Goal: Task Accomplishment & Management: Use online tool/utility

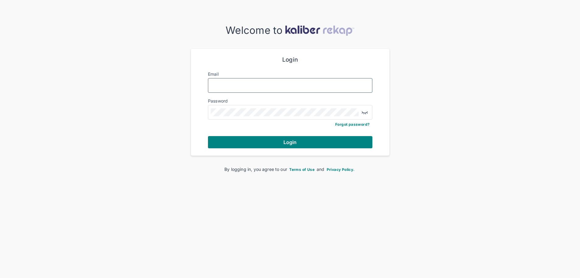
click at [255, 84] on input "Email" at bounding box center [290, 85] width 159 height 8
click at [208, 136] on button "Login" at bounding box center [290, 142] width 165 height 12
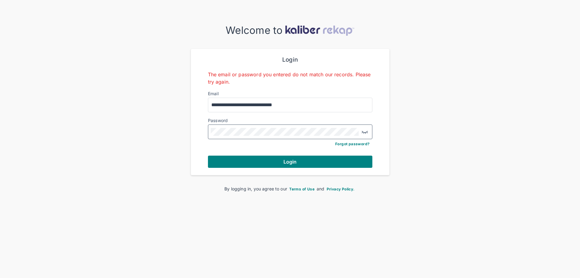
click at [208, 155] on button "Login" at bounding box center [290, 161] width 165 height 12
click at [214, 105] on input "**********" at bounding box center [290, 105] width 159 height 8
type input "**********"
click at [150, 122] on div "**********" at bounding box center [290, 107] width 580 height 167
click at [208, 155] on button "Login" at bounding box center [290, 161] width 165 height 12
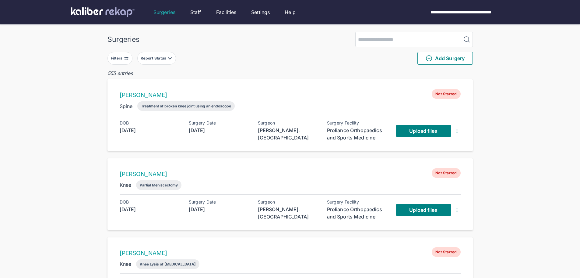
click at [167, 57] on div "Report Status" at bounding box center [154, 58] width 27 height 5
click at [158, 95] on label "Ready for Review" at bounding box center [183, 95] width 83 height 6
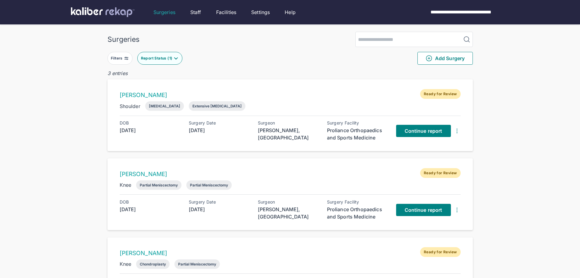
click at [307, 55] on div "Filters Report Status ( 1 ) Add Surgery" at bounding box center [291, 58] width 366 height 23
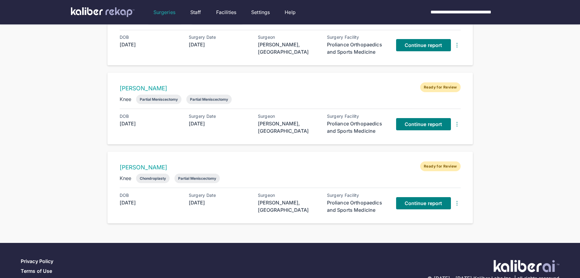
scroll to position [76, 0]
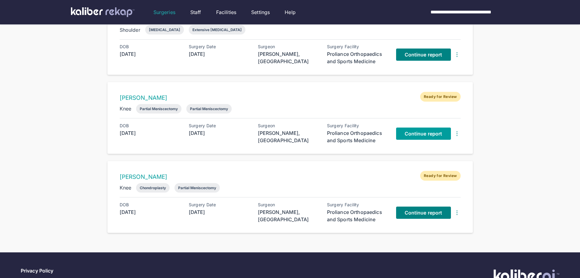
click at [423, 134] on span "Continue report" at bounding box center [424, 133] width 38 height 6
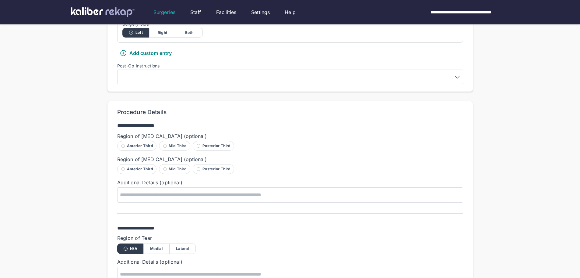
scroll to position [362, 0]
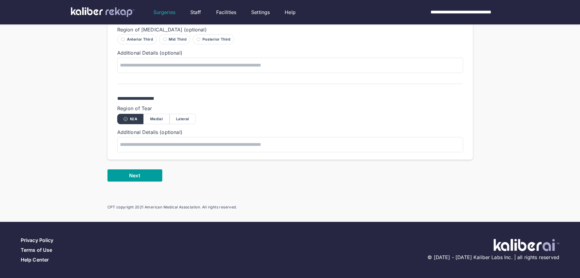
click at [134, 171] on button "Next" at bounding box center [135, 175] width 55 height 12
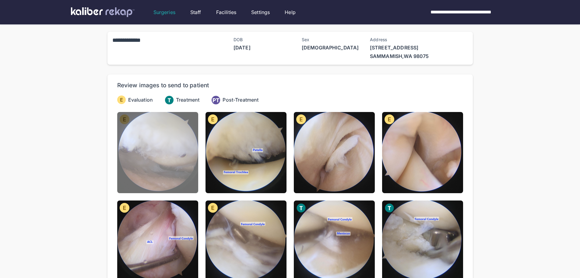
click at [164, 167] on img at bounding box center [157, 152] width 81 height 81
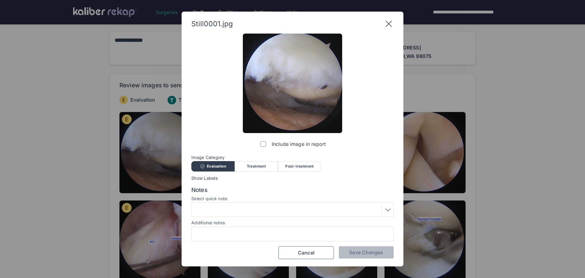
click at [261, 202] on div "Select quick note" at bounding box center [292, 199] width 202 height 6
click at [261, 207] on div at bounding box center [292, 209] width 198 height 10
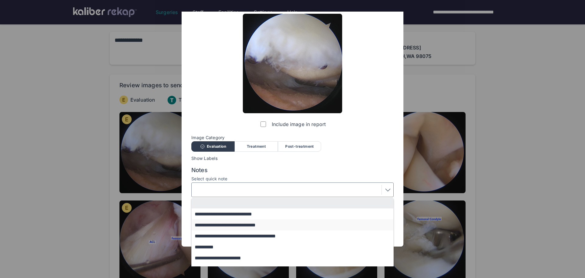
scroll to position [30, 0]
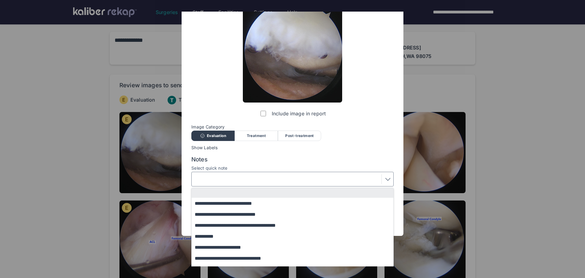
click at [253, 215] on button "**********" at bounding box center [295, 213] width 207 height 11
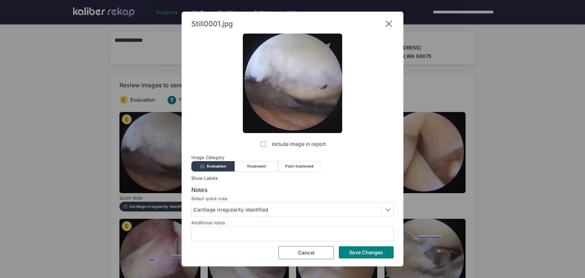
scroll to position [0, 0]
click at [366, 248] on button "Save Changes" at bounding box center [366, 252] width 55 height 12
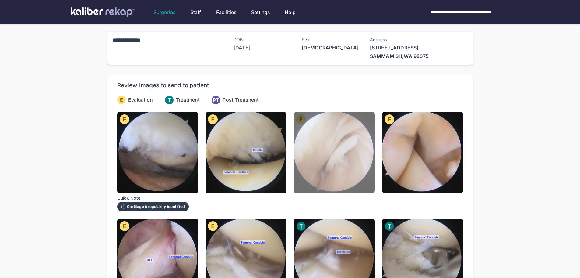
click at [339, 156] on img at bounding box center [334, 152] width 81 height 81
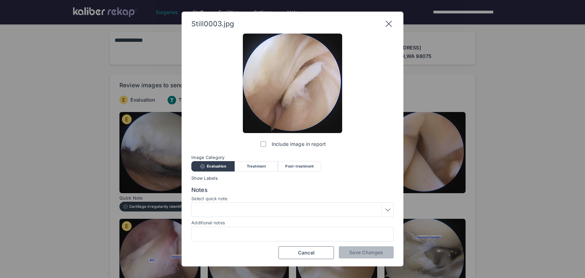
click at [311, 204] on div at bounding box center [292, 209] width 202 height 15
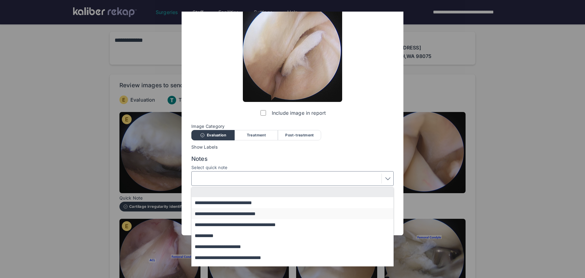
scroll to position [39, 0]
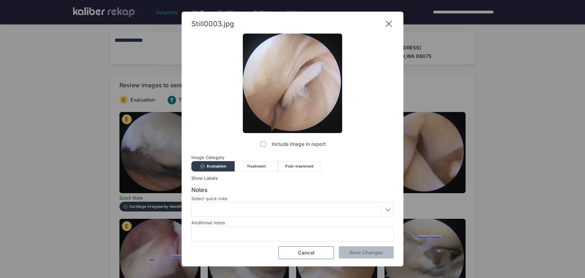
click at [233, 155] on div "Include image in report Image Category Evaluation Treatment Post-treatment Eval…" at bounding box center [292, 146] width 202 height 225
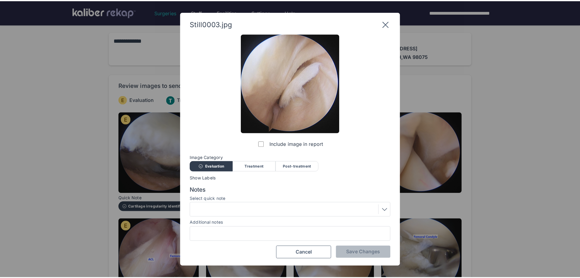
scroll to position [0, 0]
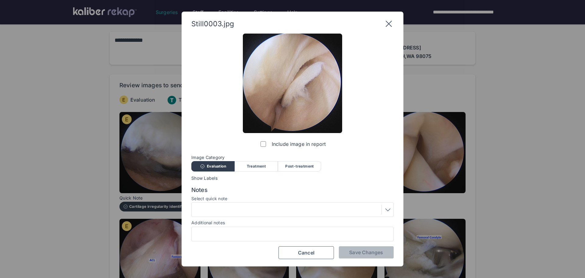
click at [230, 230] on div at bounding box center [292, 233] width 202 height 15
click at [271, 227] on div at bounding box center [292, 233] width 202 height 15
click at [271, 231] on input "Additional notes" at bounding box center [292, 234] width 197 height 8
click at [229, 233] on input "**********" at bounding box center [292, 234] width 197 height 8
click at [236, 231] on input "**********" at bounding box center [292, 234] width 197 height 8
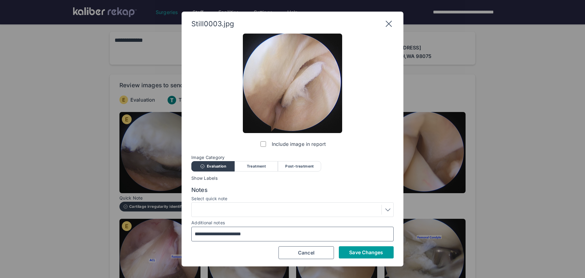
type input "**********"
click at [359, 246] on button "Save Changes" at bounding box center [366, 252] width 55 height 12
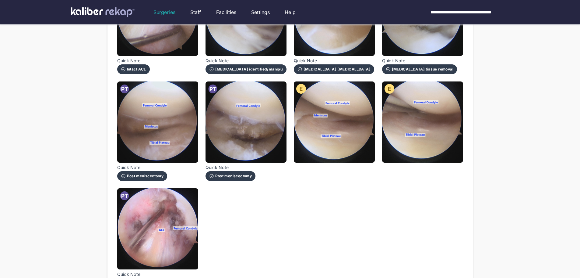
scroll to position [305, 0]
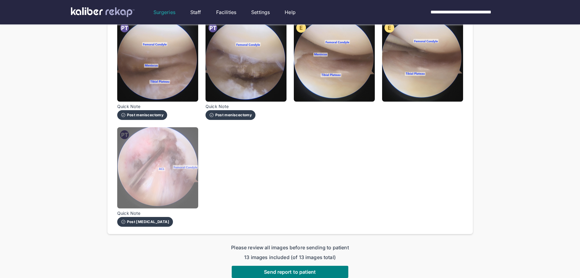
click at [182, 201] on img at bounding box center [157, 167] width 81 height 81
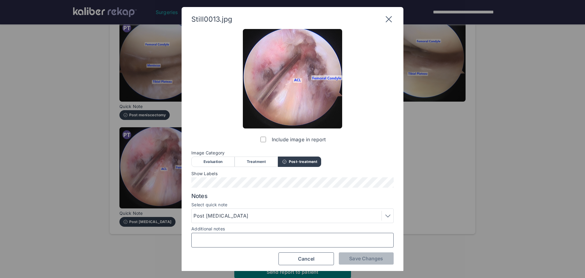
click at [243, 242] on input "Additional notes" at bounding box center [292, 240] width 197 height 8
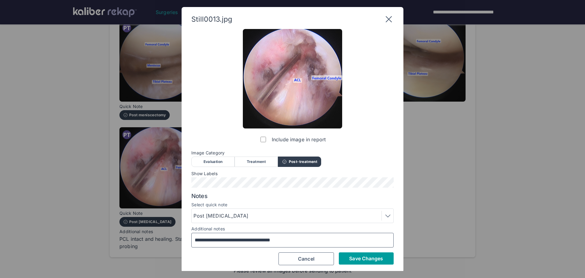
type input "**********"
click at [379, 264] on button "Save Changes" at bounding box center [366, 258] width 55 height 12
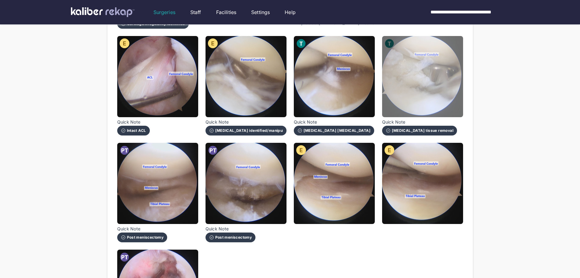
scroll to position [274, 0]
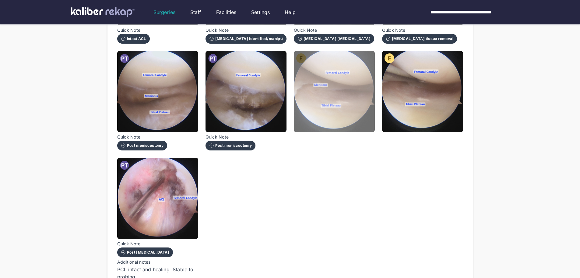
click at [356, 115] on img at bounding box center [334, 91] width 81 height 81
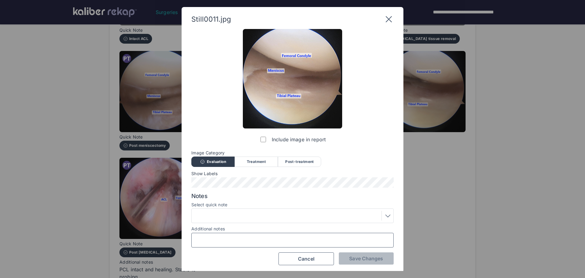
click at [290, 240] on input "Additional notes" at bounding box center [292, 240] width 197 height 8
type input "**********"
click at [368, 256] on span "Save Changes" at bounding box center [366, 258] width 34 height 6
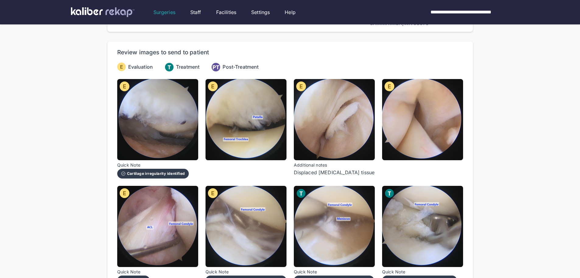
scroll to position [61, 0]
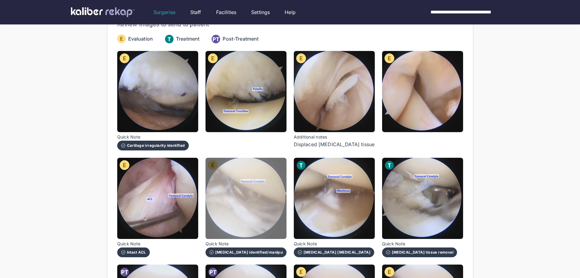
click at [263, 199] on img at bounding box center [246, 198] width 81 height 81
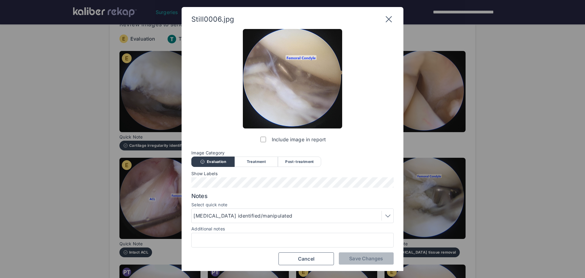
click at [264, 246] on div at bounding box center [292, 239] width 202 height 15
click at [262, 232] on div at bounding box center [292, 239] width 202 height 15
click at [264, 235] on div at bounding box center [292, 239] width 202 height 15
click at [265, 239] on input "Additional notes" at bounding box center [292, 240] width 197 height 8
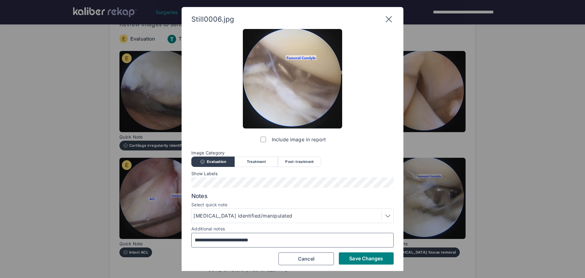
type input "**********"
click at [367, 267] on div "**********" at bounding box center [293, 139] width 222 height 265
click at [370, 257] on span "Save Changes" at bounding box center [366, 258] width 34 height 6
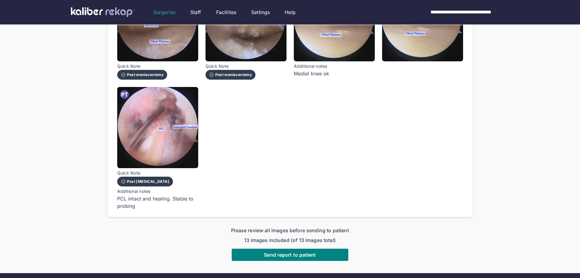
scroll to position [396, 0]
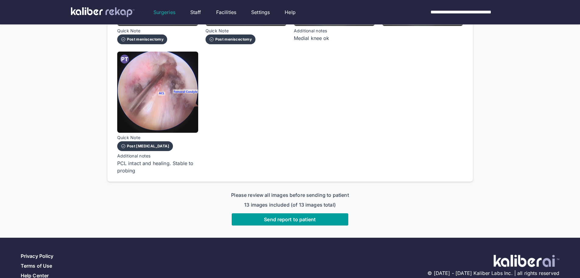
click at [303, 217] on span "Send report to patient" at bounding box center [290, 219] width 52 height 6
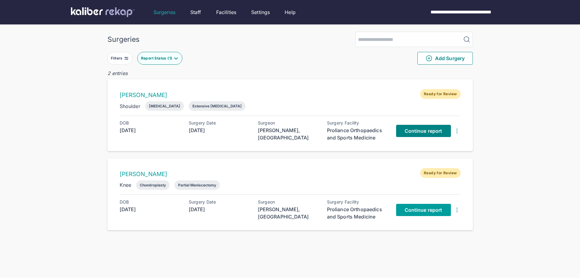
click at [421, 208] on span "Continue report" at bounding box center [424, 210] width 38 height 6
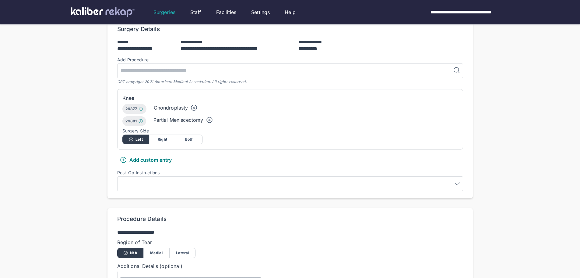
scroll to position [213, 0]
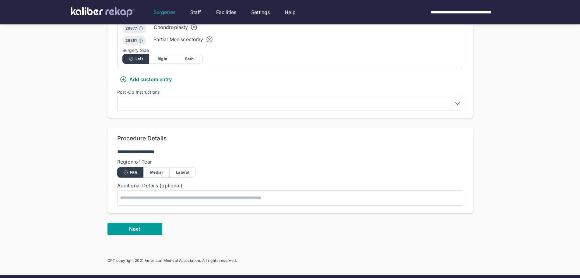
click at [152, 226] on button "Next" at bounding box center [135, 228] width 55 height 12
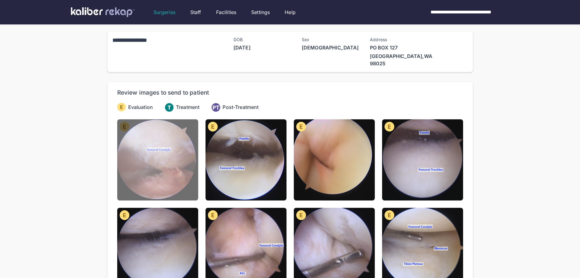
click at [183, 175] on img at bounding box center [157, 159] width 81 height 81
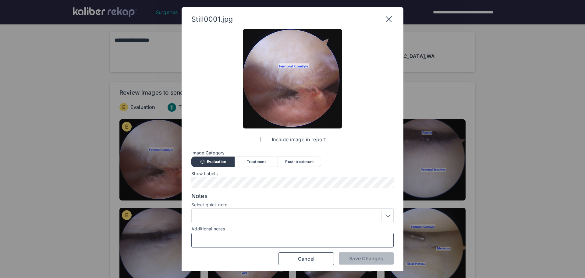
click at [227, 241] on input "Additional notes" at bounding box center [292, 240] width 197 height 8
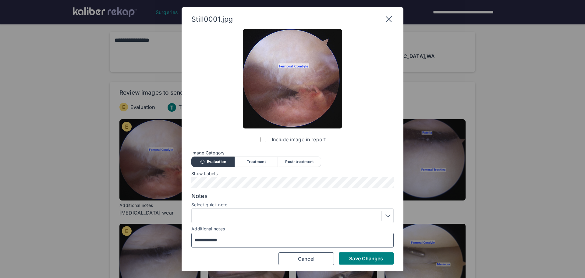
type input "**********"
click at [234, 221] on div at bounding box center [292, 215] width 202 height 15
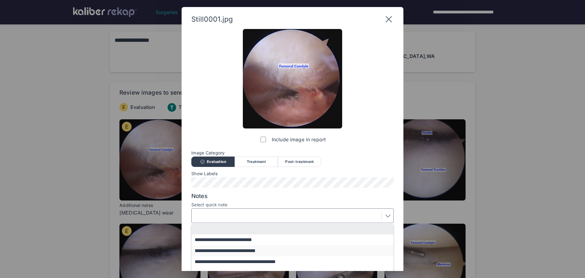
click at [247, 248] on button "**********" at bounding box center [295, 250] width 207 height 11
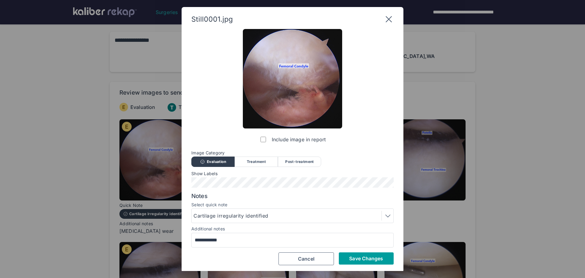
click at [372, 259] on span "Save Changes" at bounding box center [366, 258] width 34 height 6
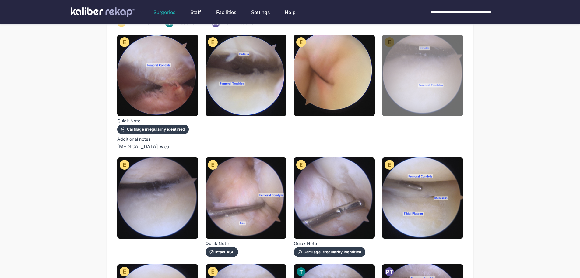
scroll to position [91, 0]
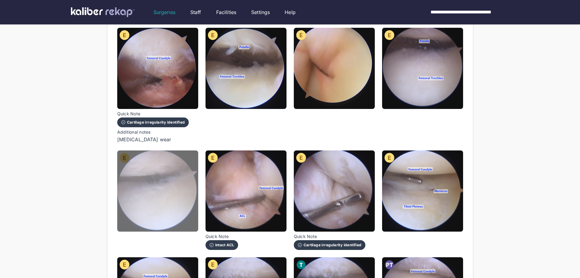
click at [150, 203] on img at bounding box center [157, 190] width 81 height 81
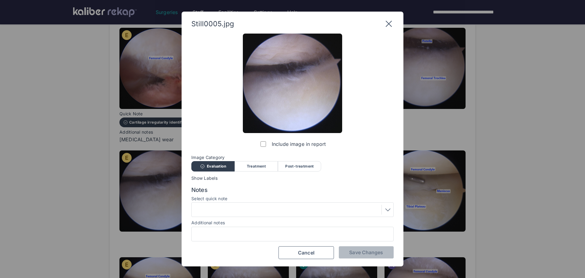
click at [222, 240] on div at bounding box center [292, 233] width 202 height 15
click at [224, 238] on input "Additional notes" at bounding box center [292, 234] width 197 height 8
type input "**********"
click at [360, 253] on span "Save Changes" at bounding box center [366, 252] width 34 height 6
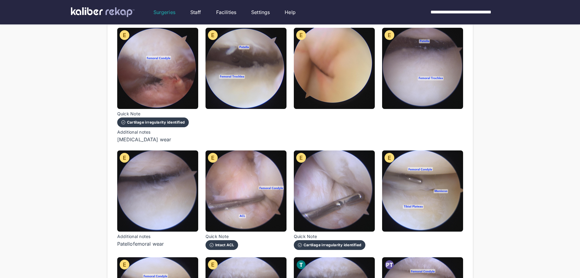
scroll to position [152, 0]
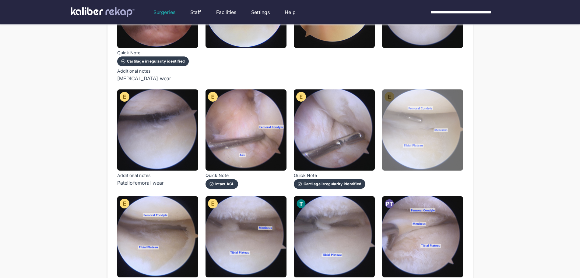
click at [448, 147] on img at bounding box center [422, 129] width 81 height 81
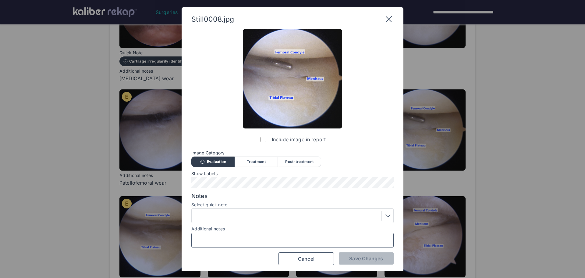
click at [314, 239] on input "Additional notes" at bounding box center [292, 240] width 197 height 8
drag, startPoint x: 299, startPoint y: 252, endPoint x: 302, endPoint y: 256, distance: 4.5
click at [299, 253] on button "Cancel" at bounding box center [305, 258] width 55 height 13
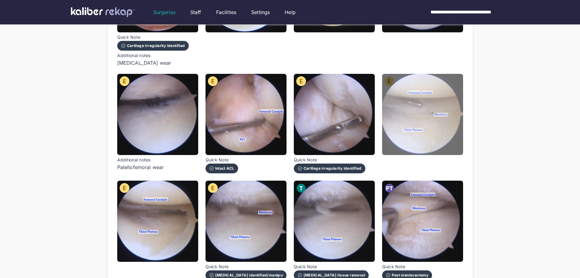
scroll to position [183, 0]
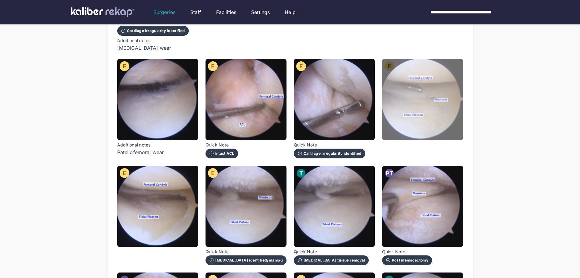
click at [432, 114] on img at bounding box center [422, 99] width 81 height 81
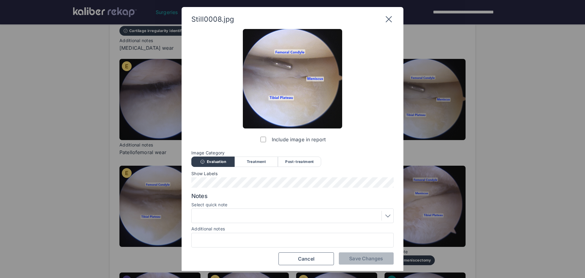
click at [292, 234] on div at bounding box center [292, 239] width 202 height 15
click at [304, 238] on input "Additional notes" at bounding box center [292, 240] width 197 height 8
type input "**********"
click at [356, 263] on button "Save Changes" at bounding box center [366, 258] width 55 height 12
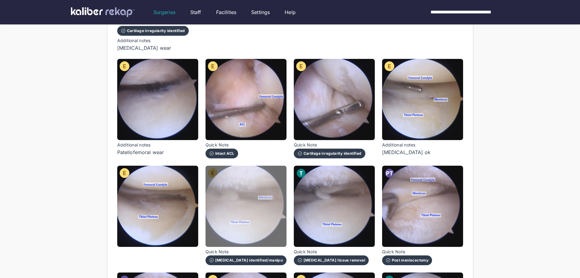
scroll to position [244, 0]
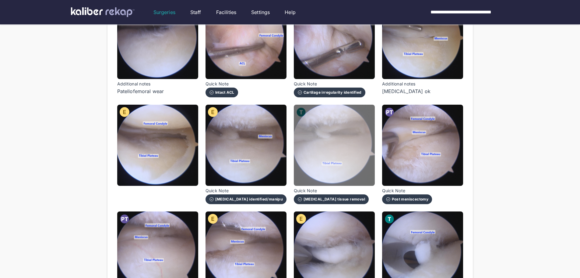
click at [363, 159] on img at bounding box center [334, 145] width 81 height 81
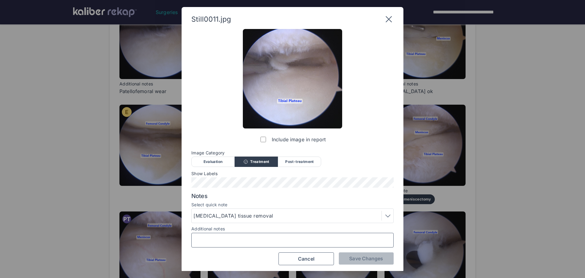
click at [247, 240] on input "Additional notes" at bounding box center [292, 240] width 197 height 8
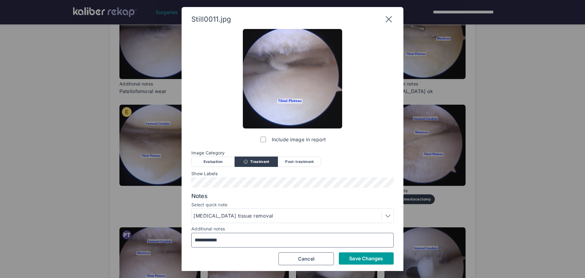
type input "**********"
click at [360, 259] on span "Save Changes" at bounding box center [366, 258] width 34 height 6
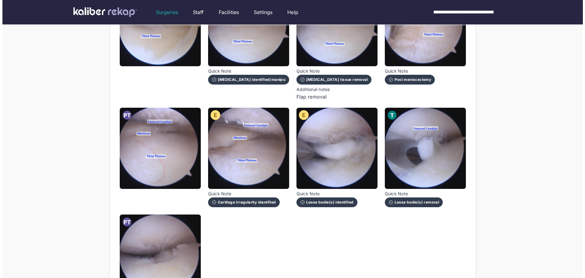
scroll to position [396, 0]
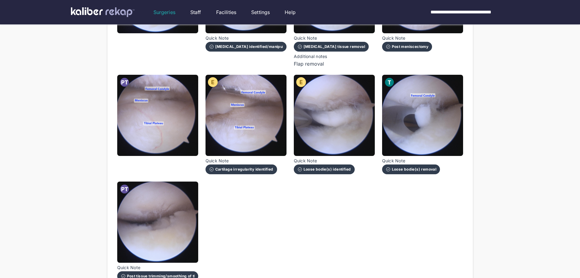
click at [405, 166] on div "Loose bodie(s) removal" at bounding box center [411, 169] width 58 height 10
click at [431, 135] on img at bounding box center [422, 115] width 81 height 81
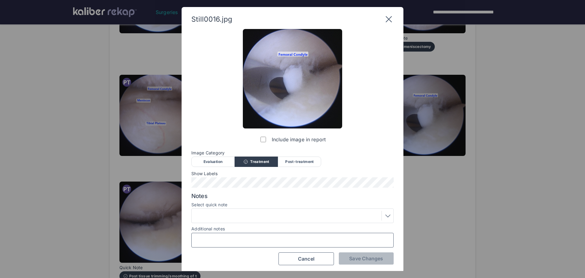
click at [287, 239] on input "Additional notes" at bounding box center [292, 240] width 197 height 8
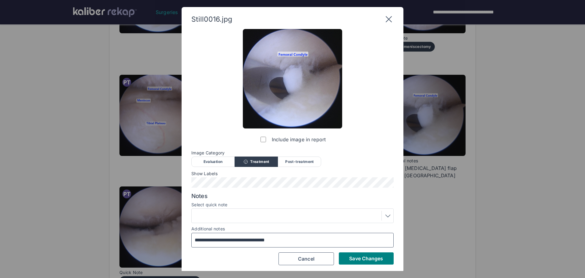
click at [285, 241] on input "**********" at bounding box center [292, 240] width 197 height 8
click at [286, 241] on input "**********" at bounding box center [292, 240] width 197 height 8
type input "**********"
click at [352, 257] on span "Save Changes" at bounding box center [366, 258] width 34 height 6
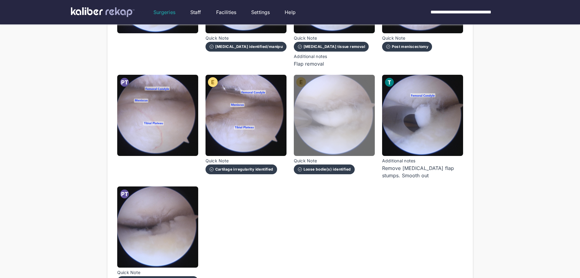
click at [349, 117] on img at bounding box center [334, 115] width 81 height 81
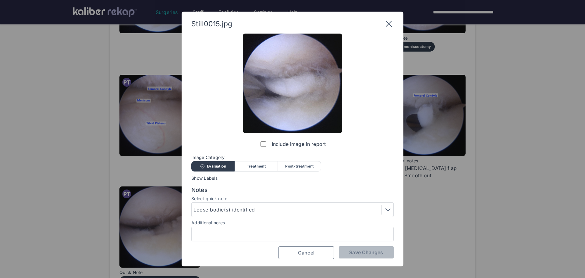
click at [296, 250] on button "Cancel" at bounding box center [305, 252] width 55 height 13
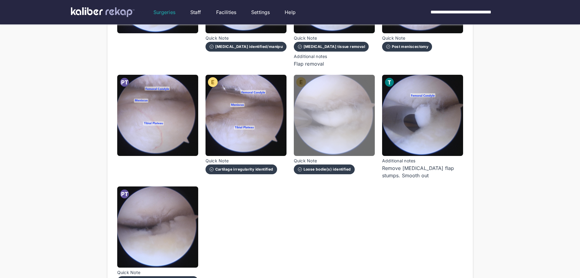
click at [321, 121] on img at bounding box center [334, 115] width 81 height 81
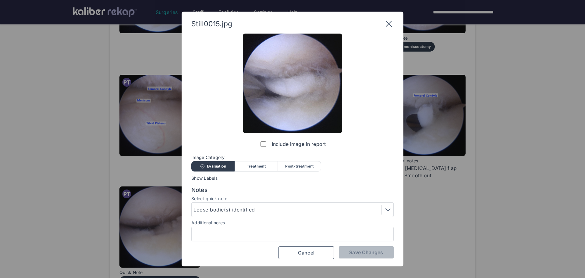
click at [279, 210] on div "Loose bodie(s) identified" at bounding box center [292, 209] width 198 height 10
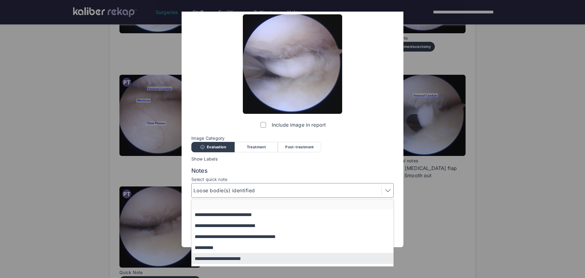
scroll to position [39, 0]
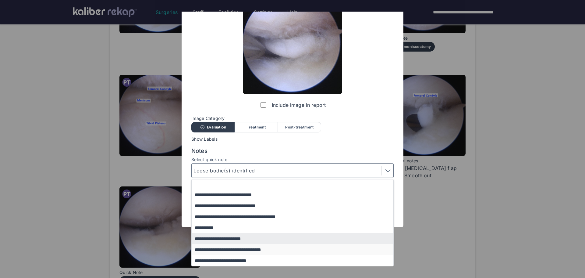
click at [268, 250] on button "**********" at bounding box center [295, 249] width 207 height 11
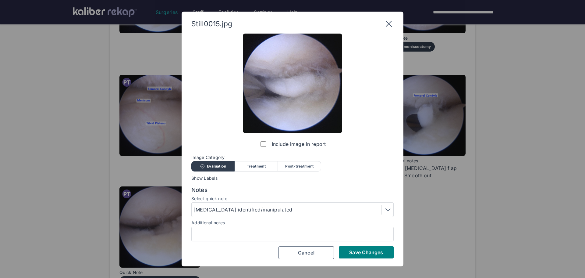
click at [262, 165] on div "Treatment" at bounding box center [256, 166] width 43 height 10
click at [264, 211] on div "[MEDICAL_DATA] identified/manipulated" at bounding box center [243, 209] width 101 height 7
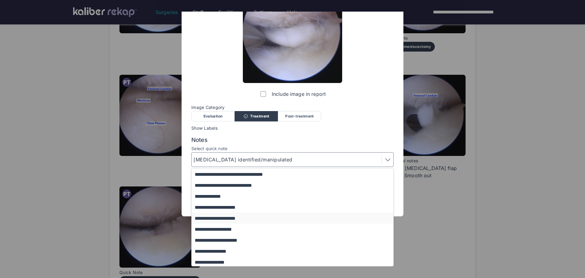
scroll to position [30, 0]
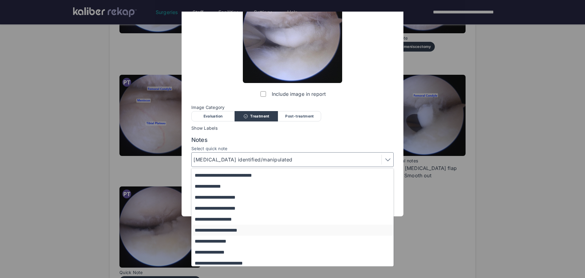
click at [241, 231] on button "**********" at bounding box center [295, 229] width 207 height 11
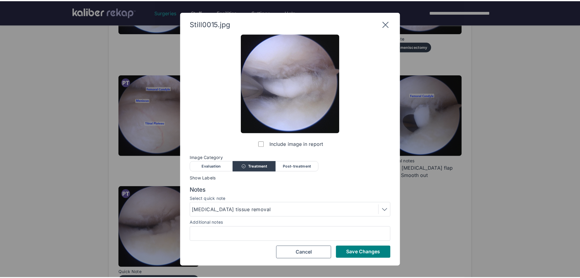
scroll to position [0, 0]
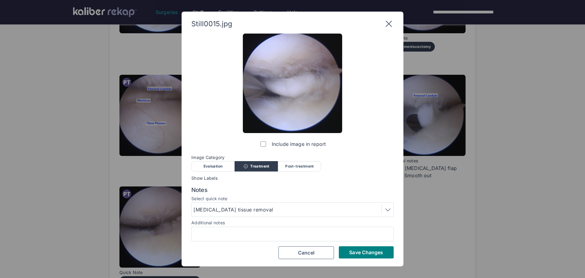
click at [352, 254] on span "Save Changes" at bounding box center [366, 252] width 34 height 6
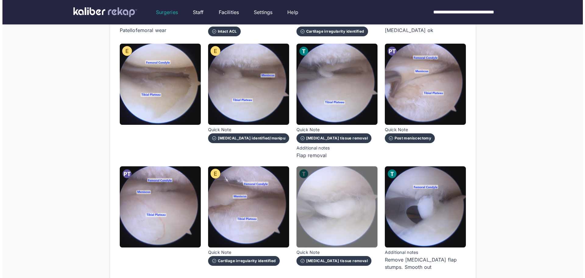
scroll to position [366, 0]
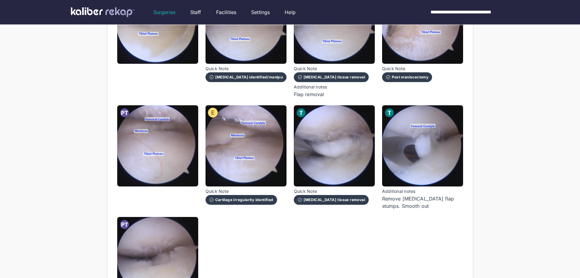
click at [320, 197] on div "[MEDICAL_DATA] tissue removal" at bounding box center [332, 199] width 68 height 5
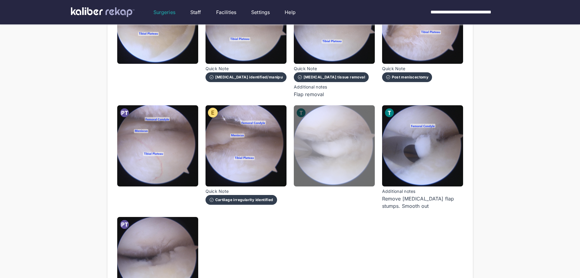
click at [312, 161] on img at bounding box center [334, 145] width 81 height 81
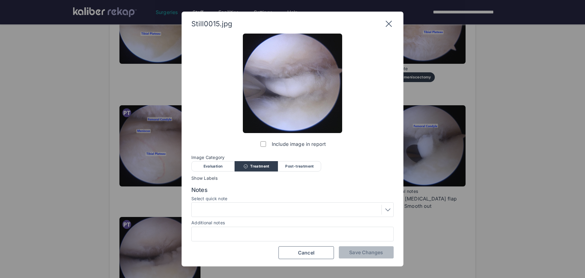
click at [263, 210] on div at bounding box center [292, 209] width 198 height 10
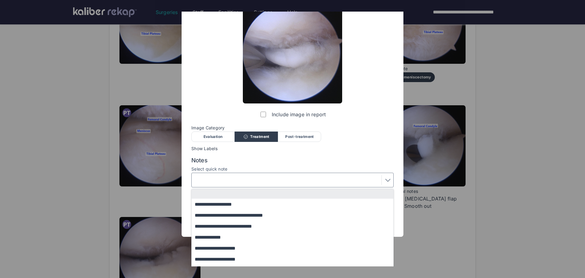
scroll to position [50, 0]
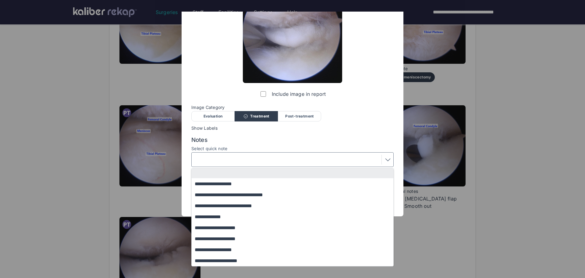
drag, startPoint x: 265, startPoint y: 249, endPoint x: 273, endPoint y: 246, distance: 8.3
click at [265, 249] on button "**********" at bounding box center [295, 249] width 207 height 11
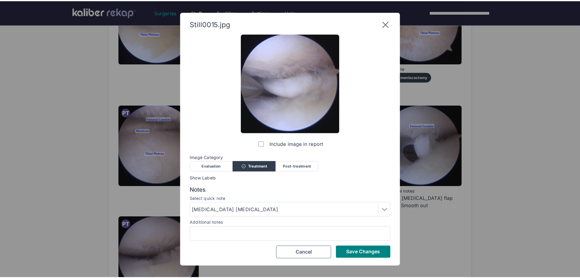
scroll to position [0, 0]
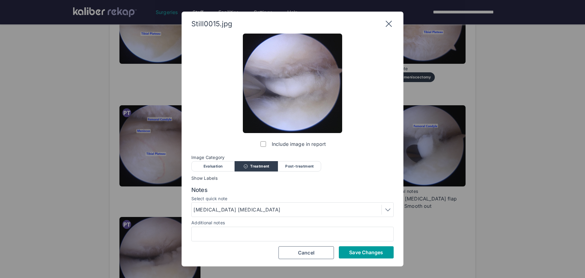
drag, startPoint x: 359, startPoint y: 257, endPoint x: 359, endPoint y: 254, distance: 3.1
click at [359, 257] on button "Save Changes" at bounding box center [366, 252] width 55 height 12
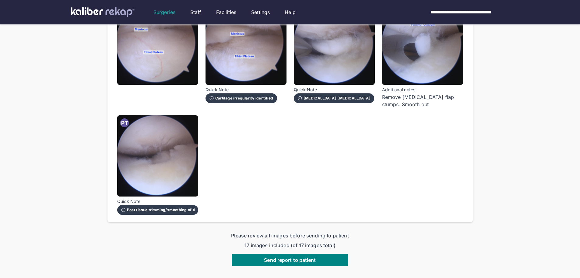
scroll to position [516, 0]
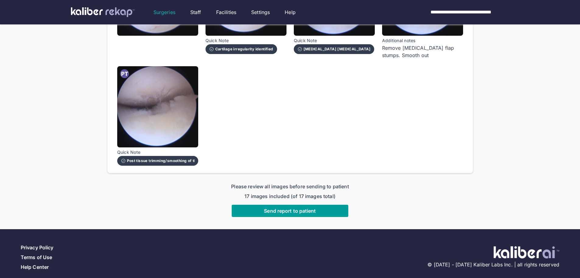
click at [261, 207] on button "Send report to patient" at bounding box center [290, 210] width 117 height 12
